Goal: Task Accomplishment & Management: Manage account settings

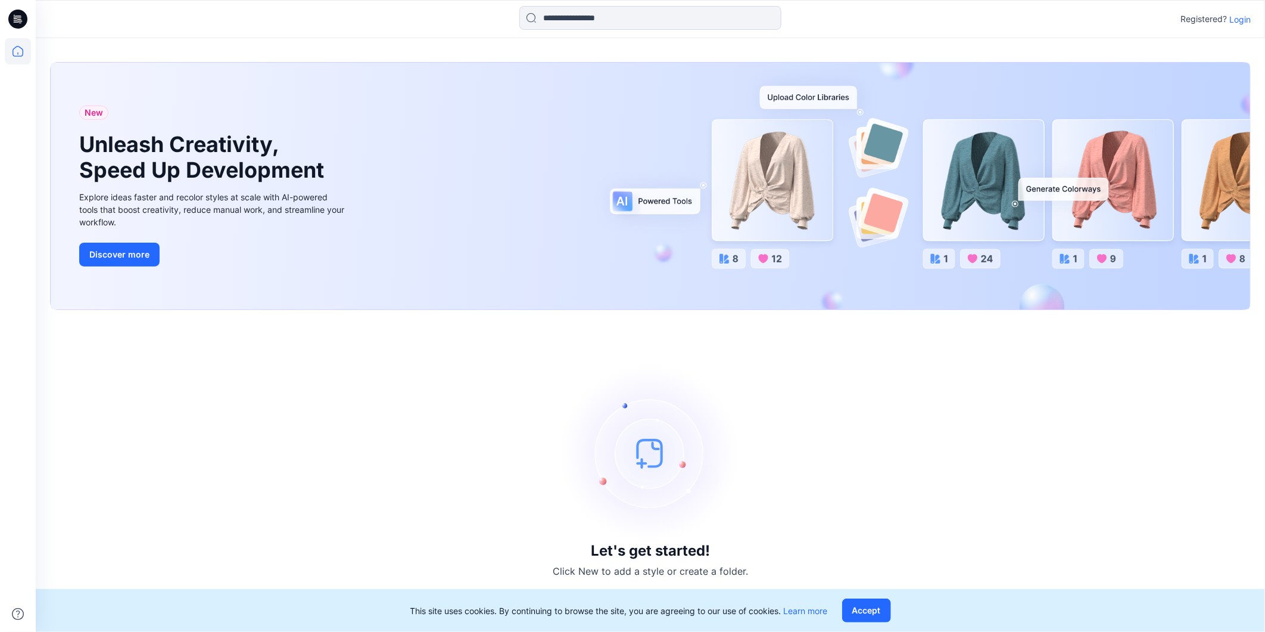
click at [1238, 13] on p "Login" at bounding box center [1240, 19] width 21 height 13
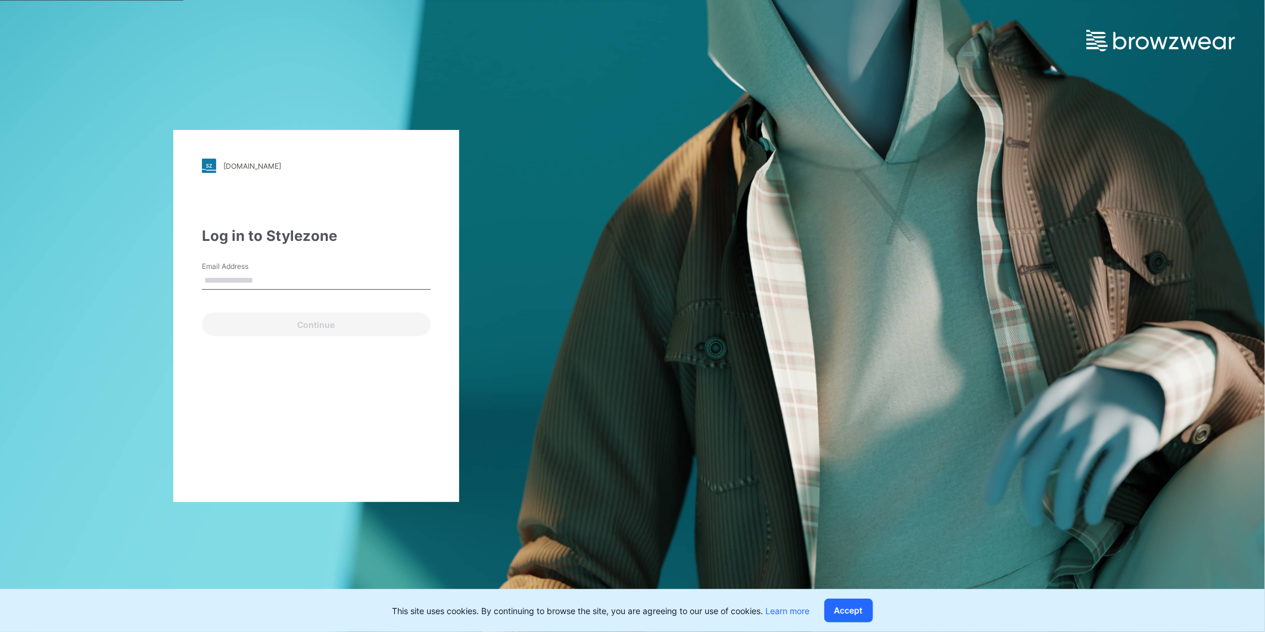
click at [242, 276] on input "Email Address" at bounding box center [316, 281] width 229 height 18
type input "**********"
click at [250, 331] on button "Continue" at bounding box center [316, 324] width 229 height 24
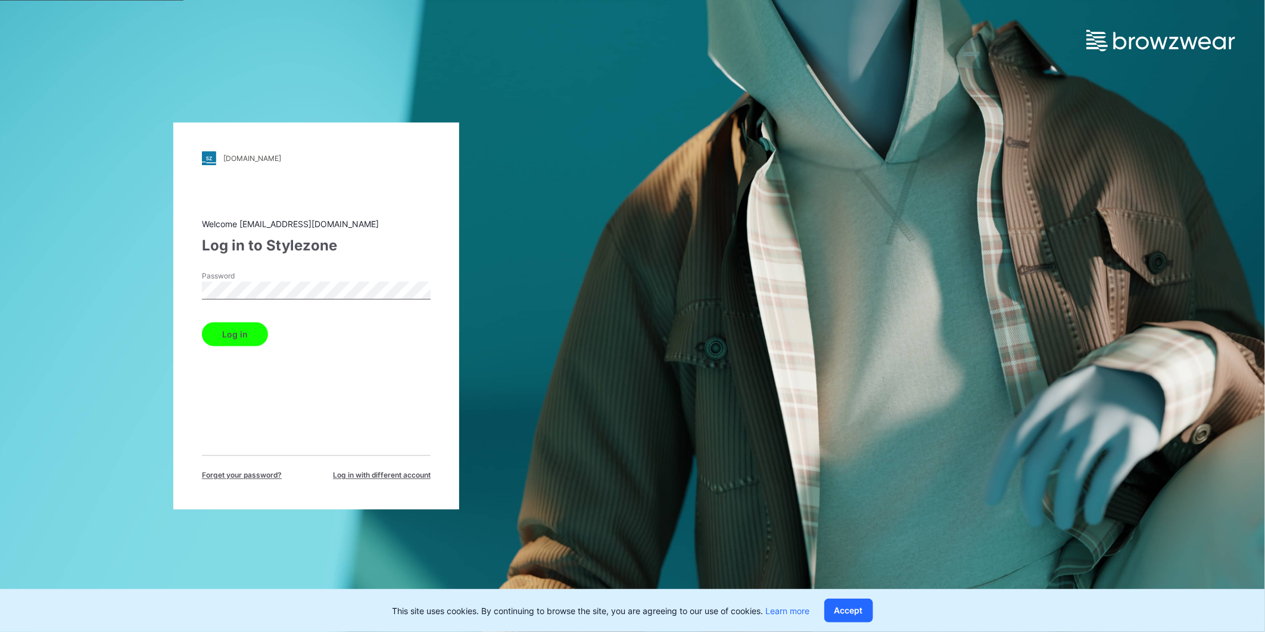
click at [248, 334] on button "Log in" at bounding box center [235, 334] width 66 height 24
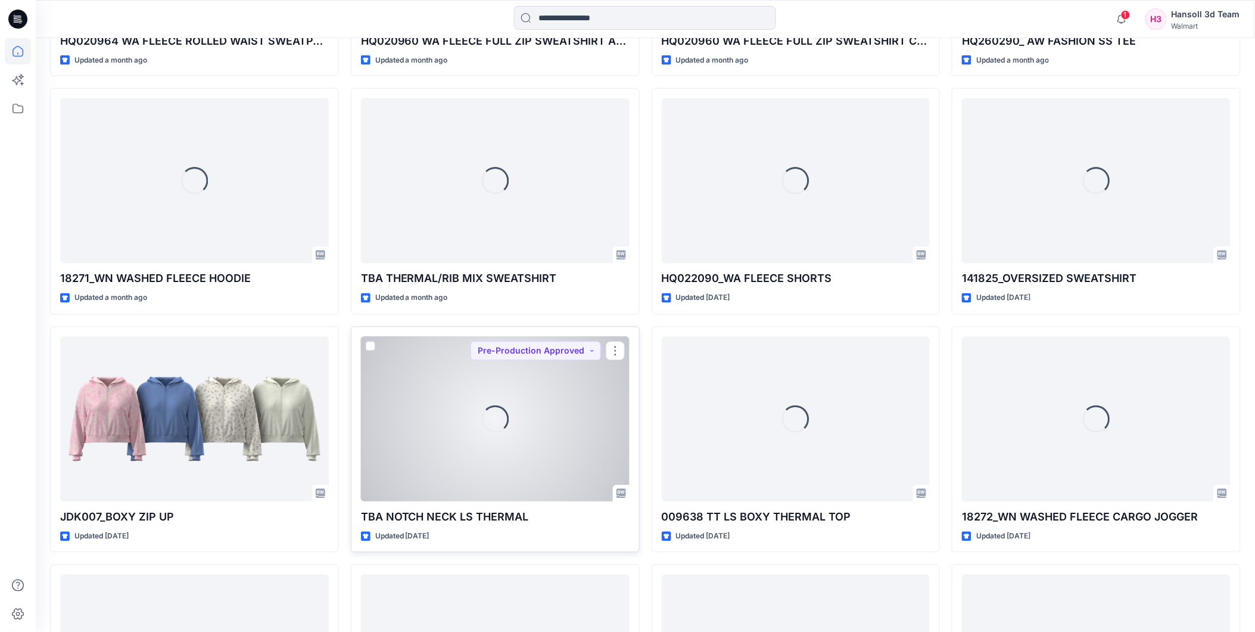
scroll to position [4136, 0]
